Goal: Task Accomplishment & Management: Use online tool/utility

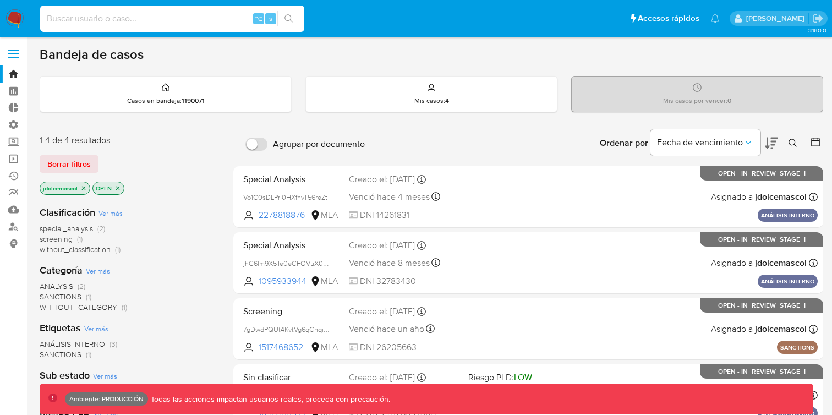
click at [203, 12] on input at bounding box center [172, 19] width 264 height 14
paste input "yNjZRaxOgI0t95aWzeJbNHun"
type input "yNjZRaxOgI0t95aWzeJbNHun"
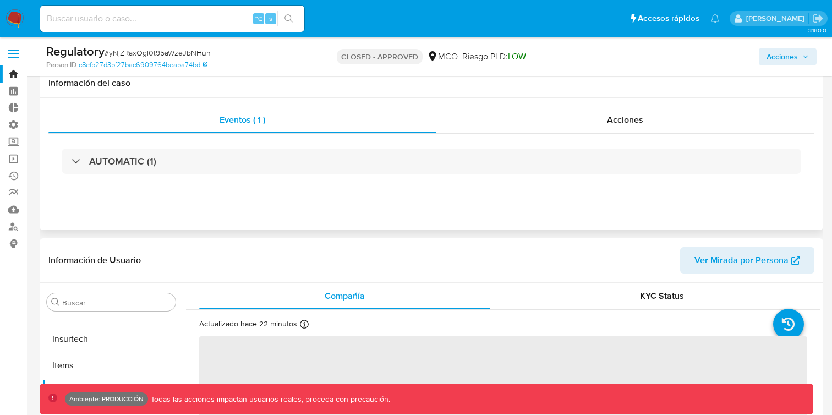
select select "10"
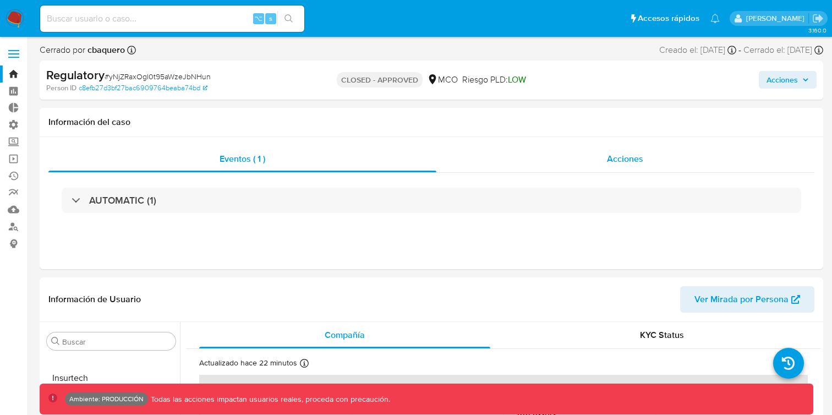
click at [670, 167] on div "Acciones" at bounding box center [625, 159] width 379 height 26
